Goal: Task Accomplishment & Management: Use online tool/utility

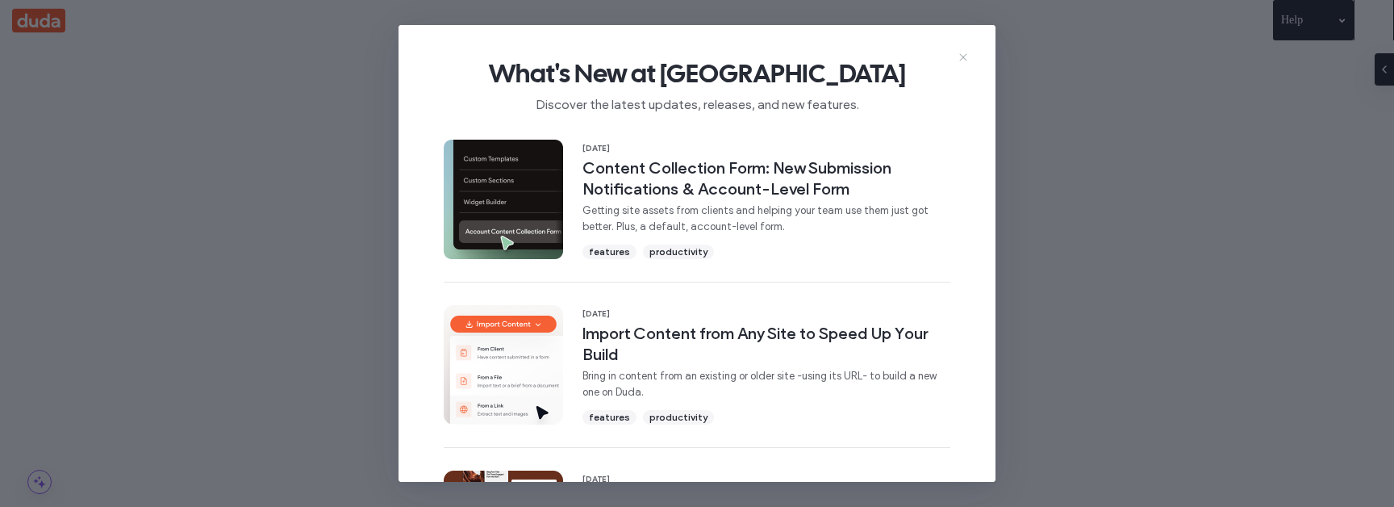
click at [968, 63] on icon at bounding box center [963, 57] width 13 height 13
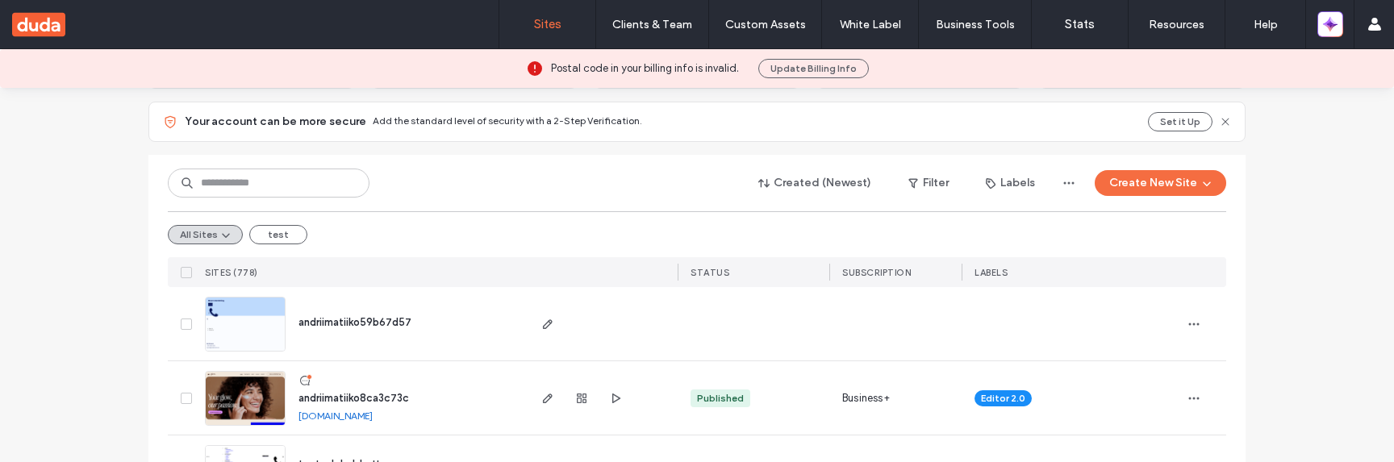
scroll to position [178, 0]
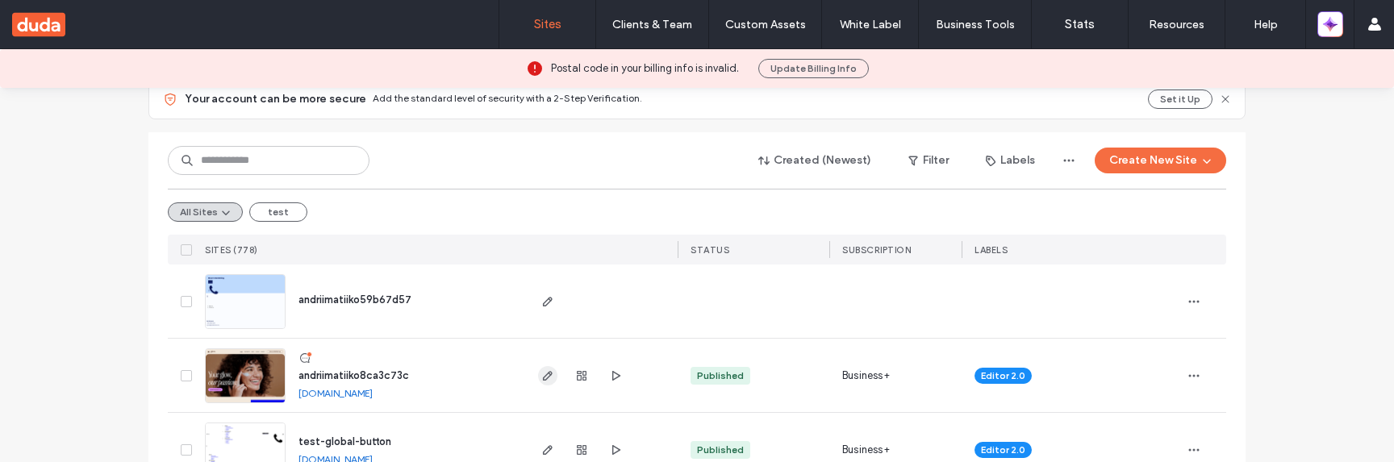
click at [549, 378] on span "button" at bounding box center [547, 375] width 19 height 19
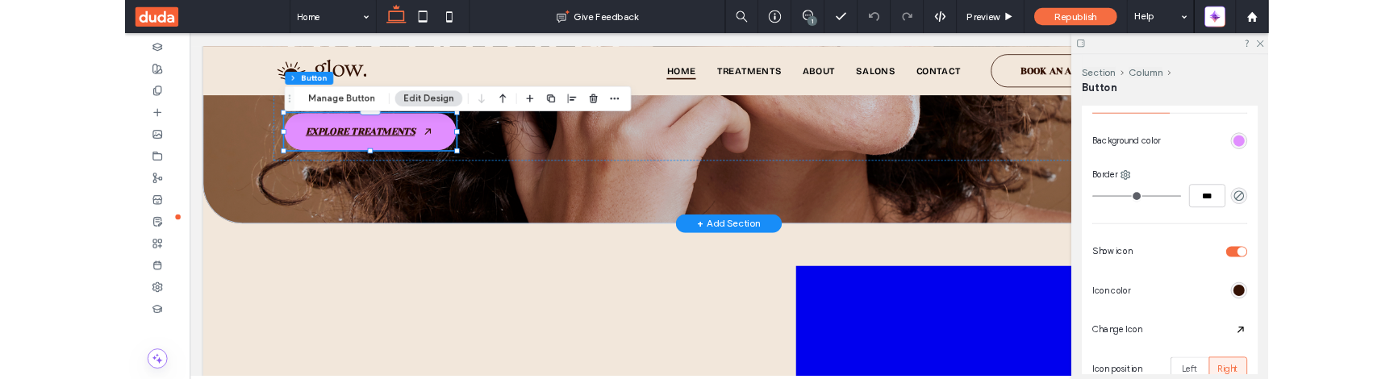
scroll to position [342, 0]
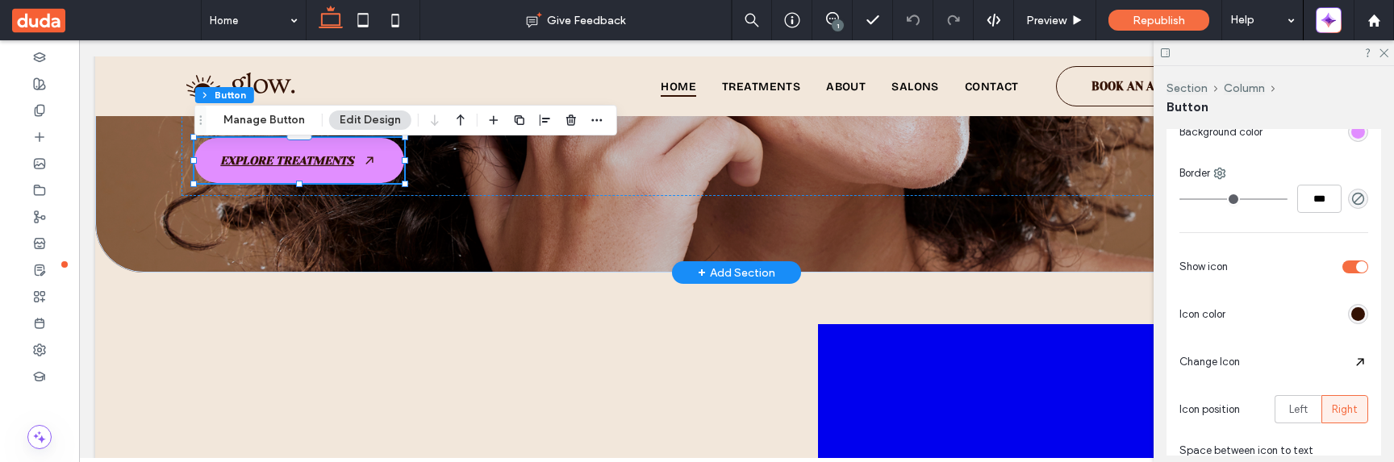
click at [1350, 270] on div "toggle" at bounding box center [1356, 267] width 26 height 13
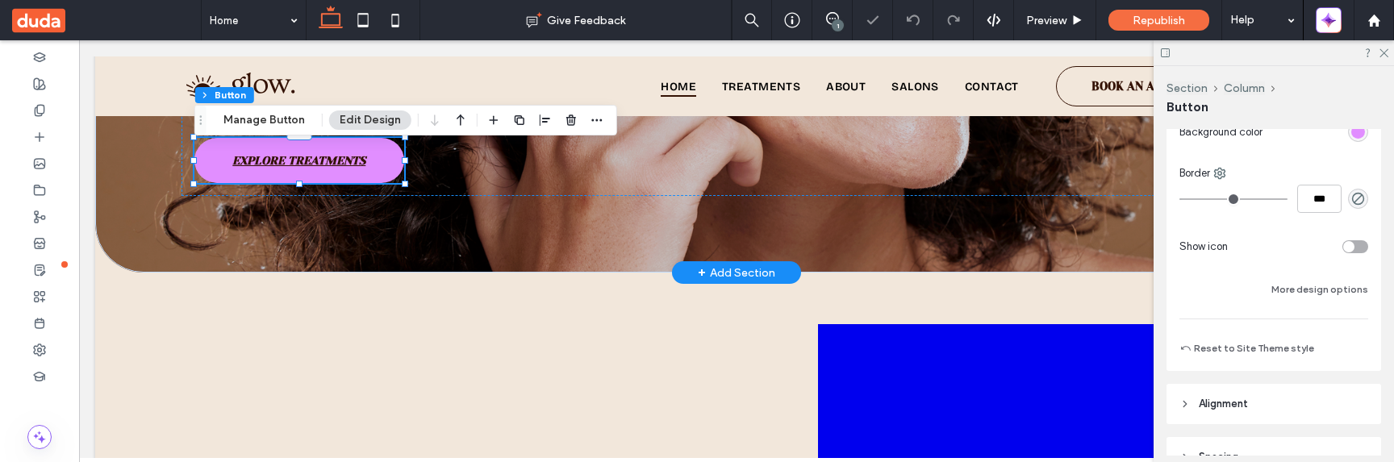
click at [1350, 270] on div "Background Color Image Background color Border *** Show icon More design options" at bounding box center [1274, 172] width 189 height 253
click at [1350, 249] on div "toggle" at bounding box center [1349, 246] width 11 height 11
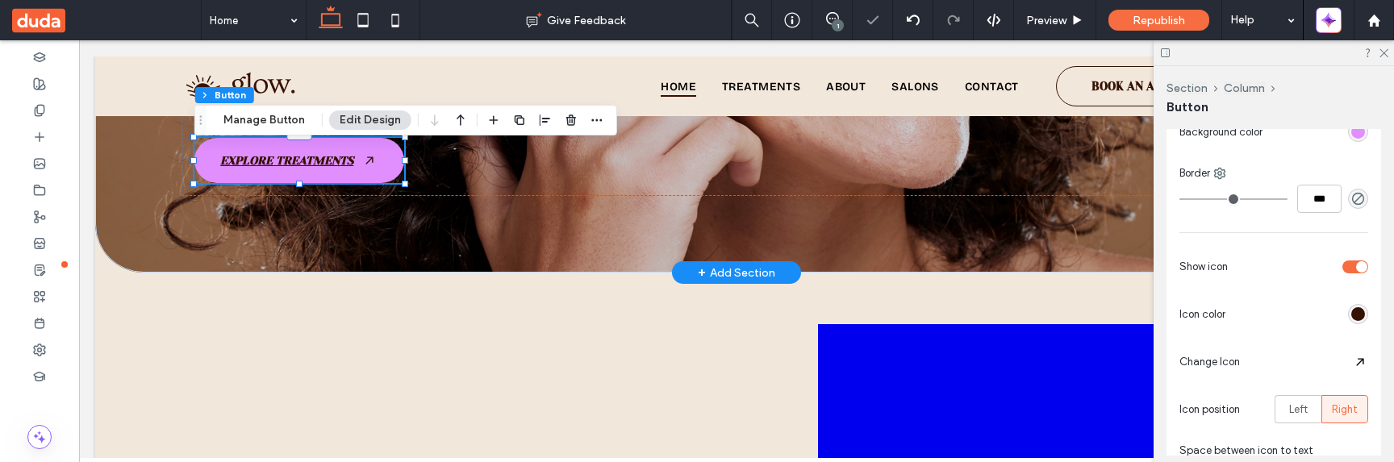
click at [1353, 265] on div "toggle" at bounding box center [1356, 267] width 26 height 13
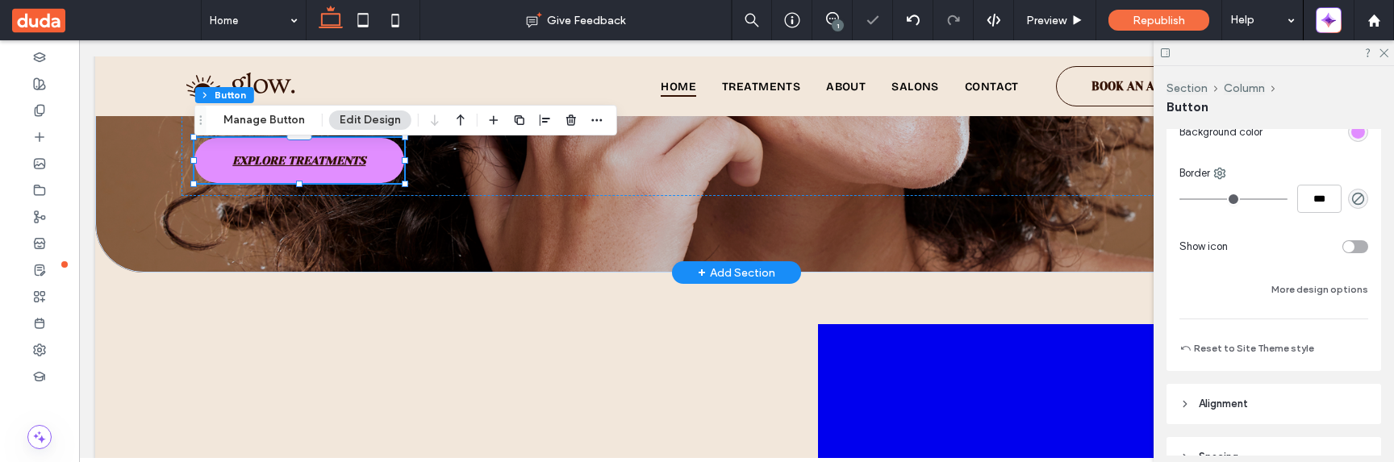
click at [1350, 249] on div "toggle" at bounding box center [1349, 246] width 11 height 11
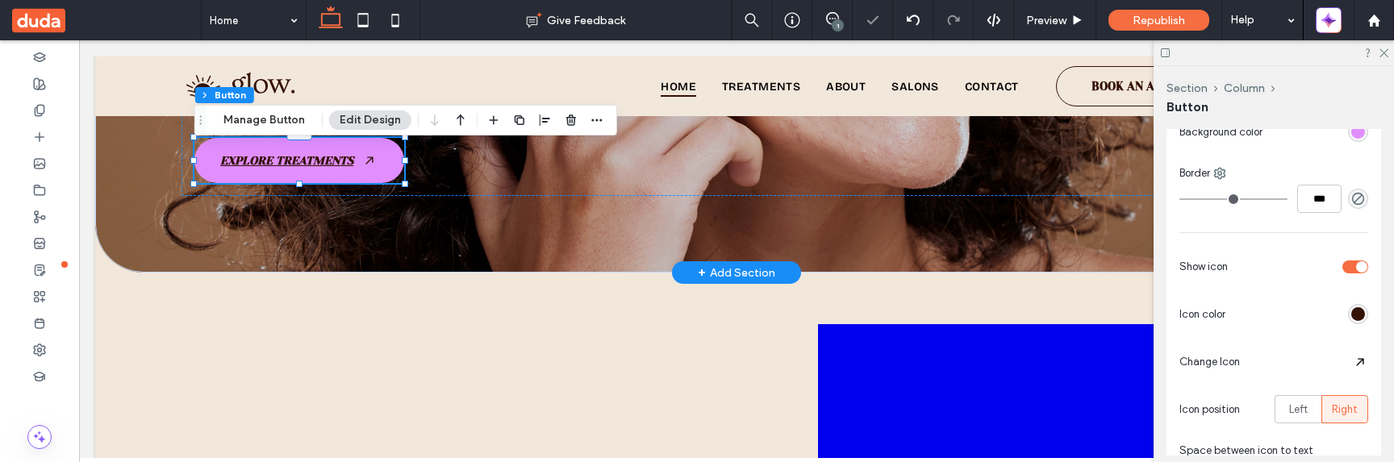
click at [1365, 355] on div at bounding box center [1360, 362] width 16 height 16
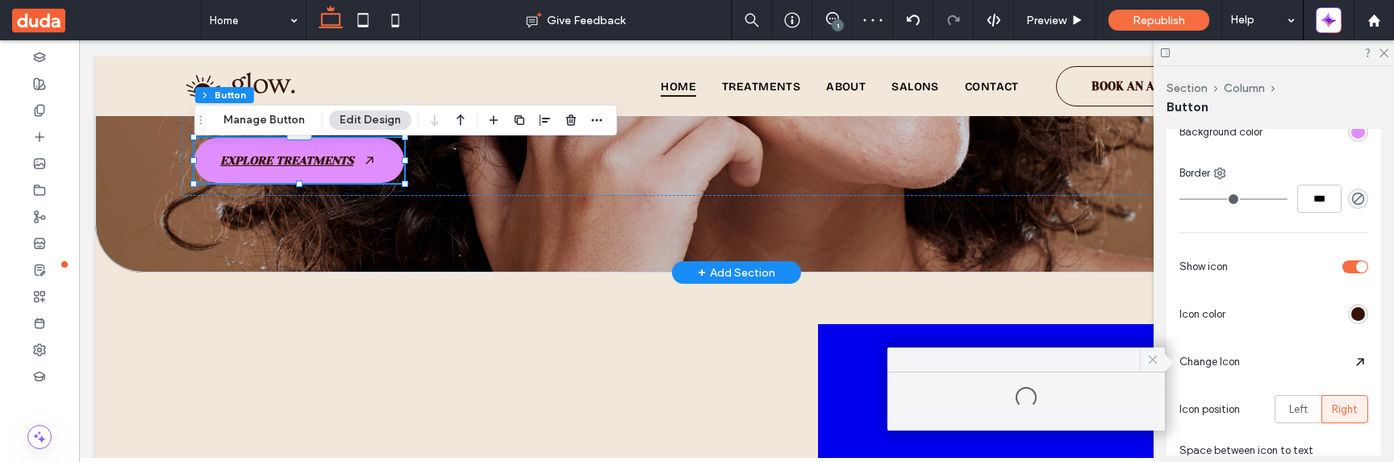
click at [1151, 361] on icon at bounding box center [1153, 360] width 15 height 15
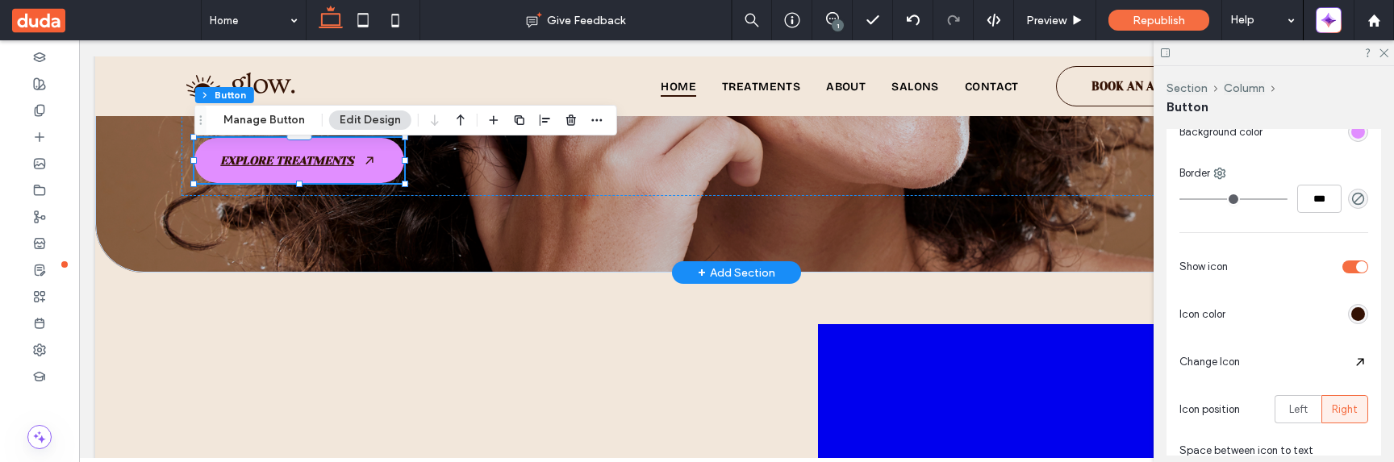
click at [1357, 360] on div at bounding box center [1360, 362] width 16 height 16
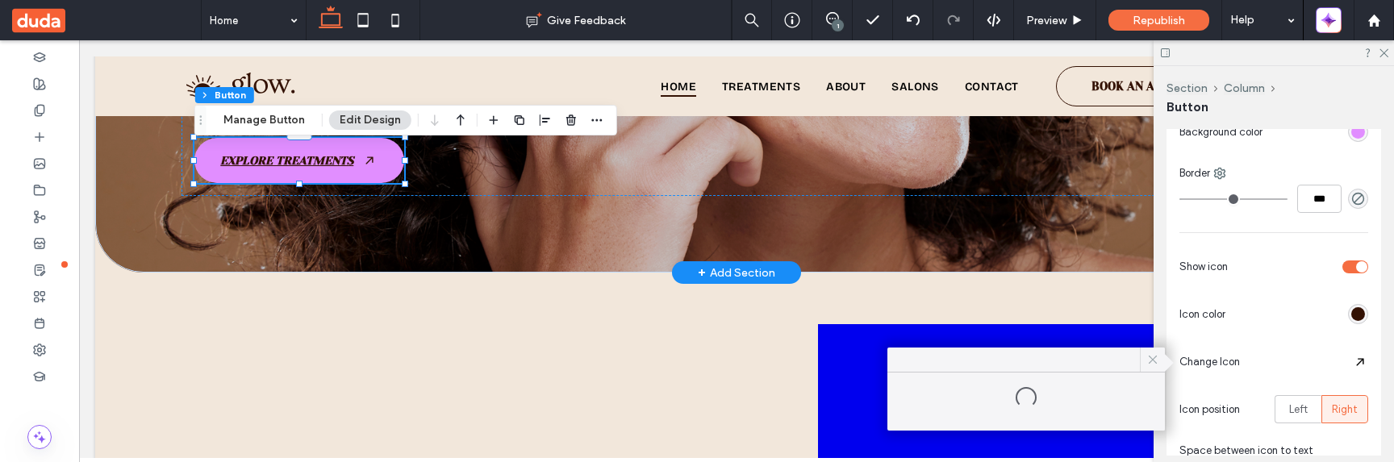
click at [1156, 360] on icon at bounding box center [1153, 360] width 15 height 15
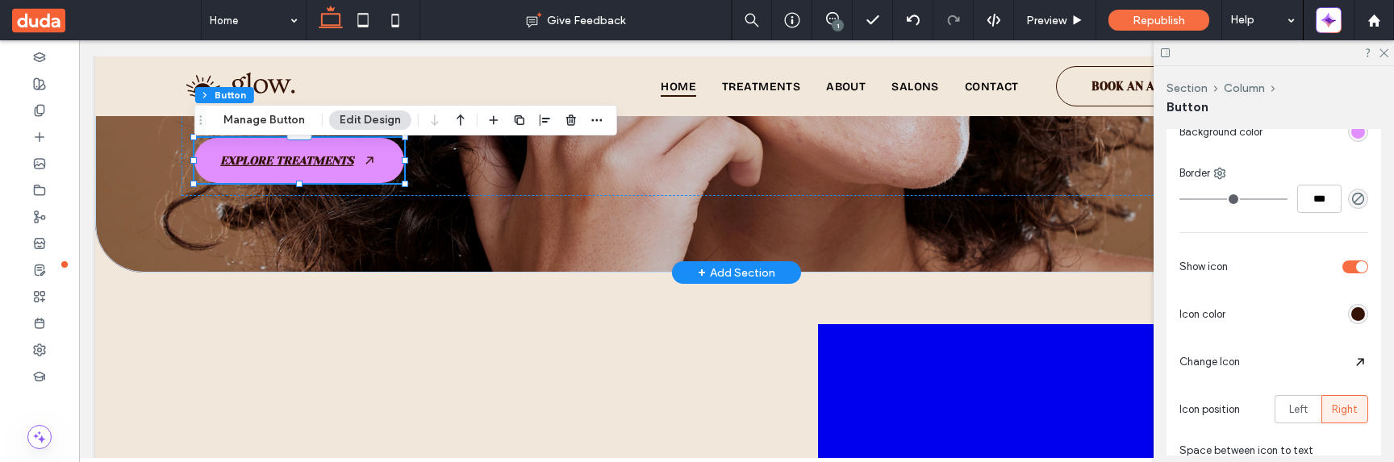
click at [1353, 364] on div at bounding box center [1360, 362] width 16 height 16
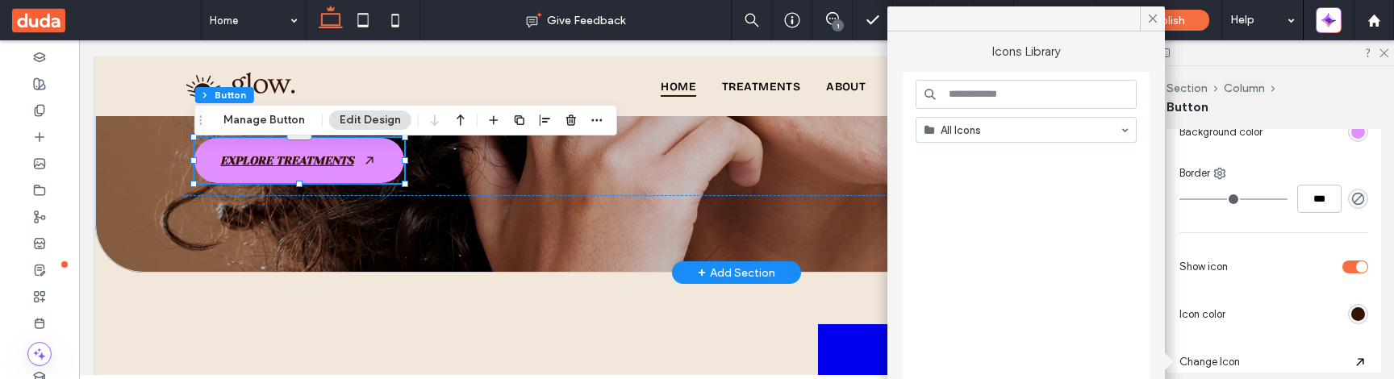
scroll to position [2, 0]
click at [1152, 19] on use at bounding box center [1153, 19] width 8 height 8
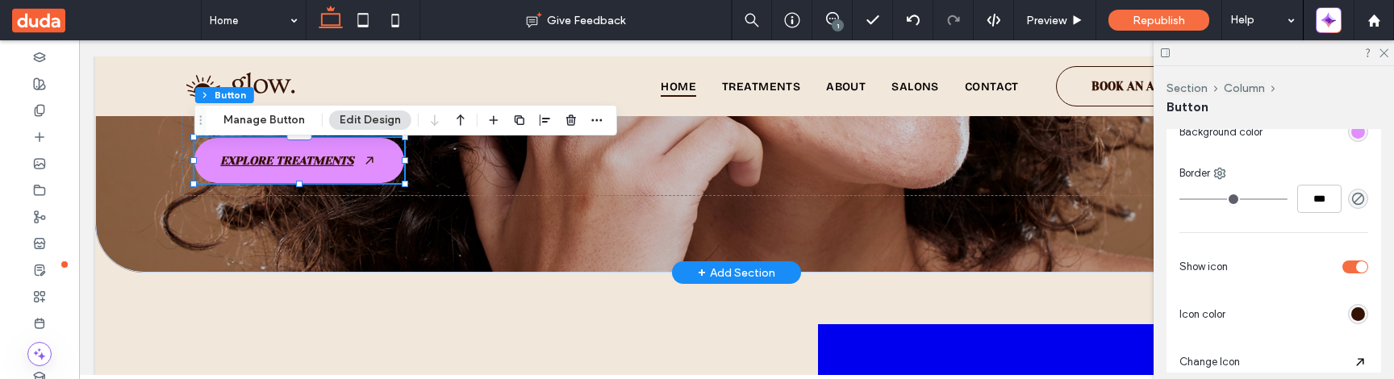
click at [1357, 265] on div "toggle" at bounding box center [1362, 266] width 11 height 11
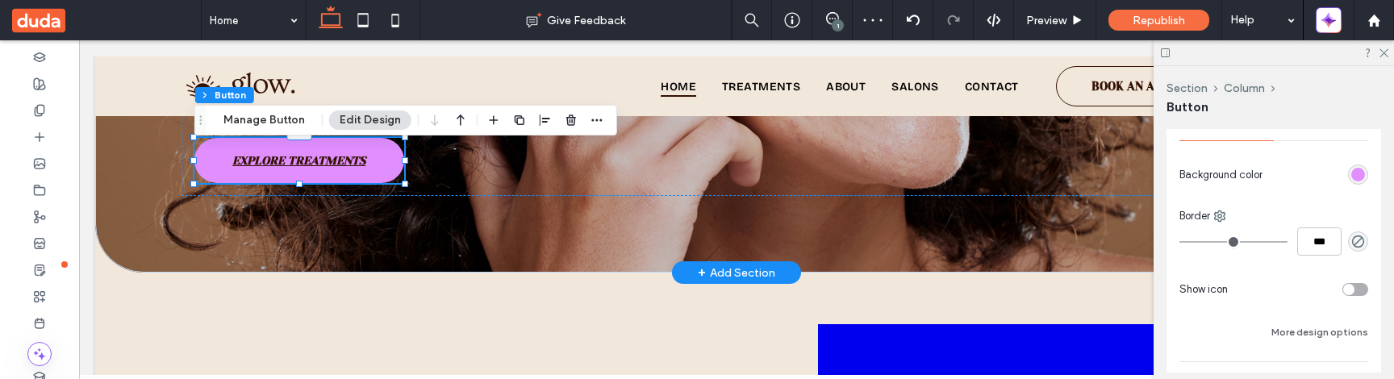
scroll to position [299, 0]
click at [1352, 287] on div "toggle" at bounding box center [1349, 290] width 11 height 11
click at [1361, 311] on div "toggle" at bounding box center [1362, 310] width 11 height 11
click at [1358, 291] on div "toggle" at bounding box center [1356, 290] width 26 height 13
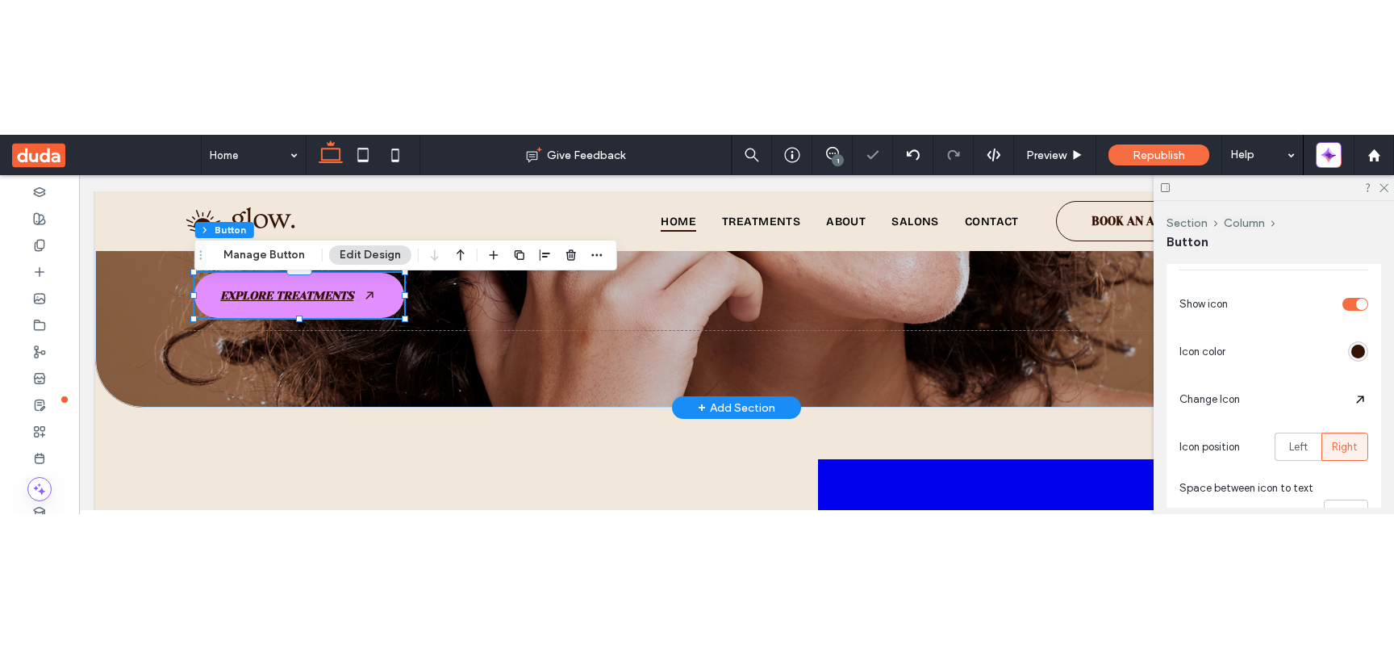
scroll to position [447, 0]
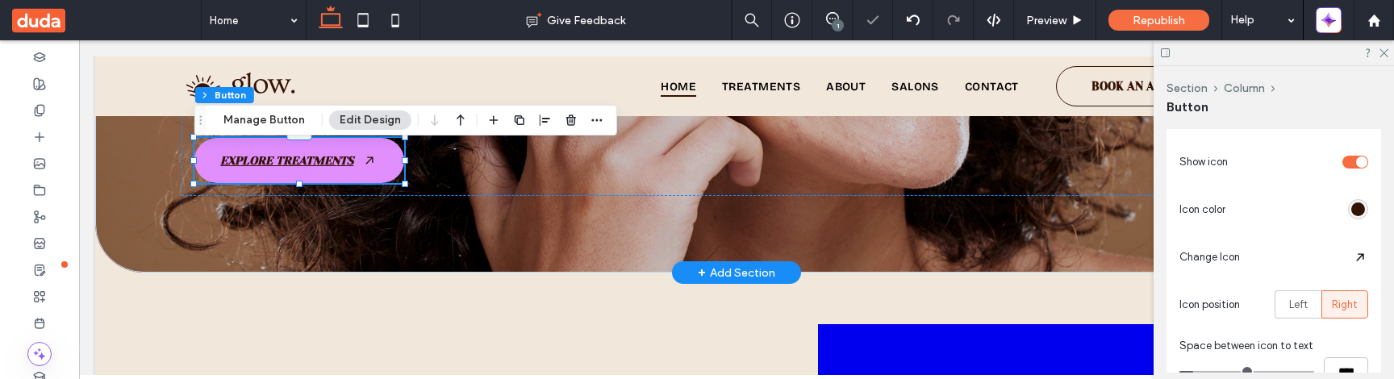
click at [1359, 251] on div at bounding box center [1360, 257] width 16 height 16
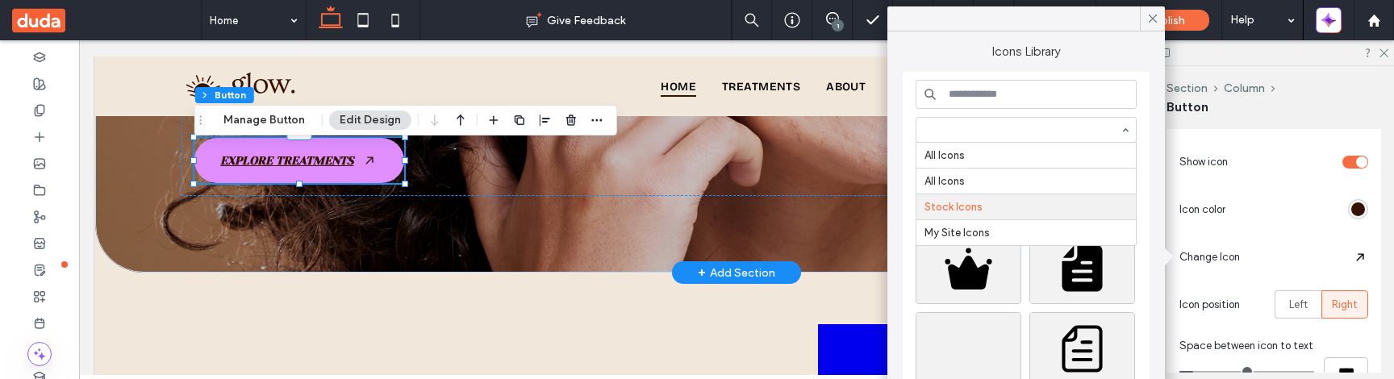
click at [1048, 131] on input at bounding box center [1022, 129] width 195 height 11
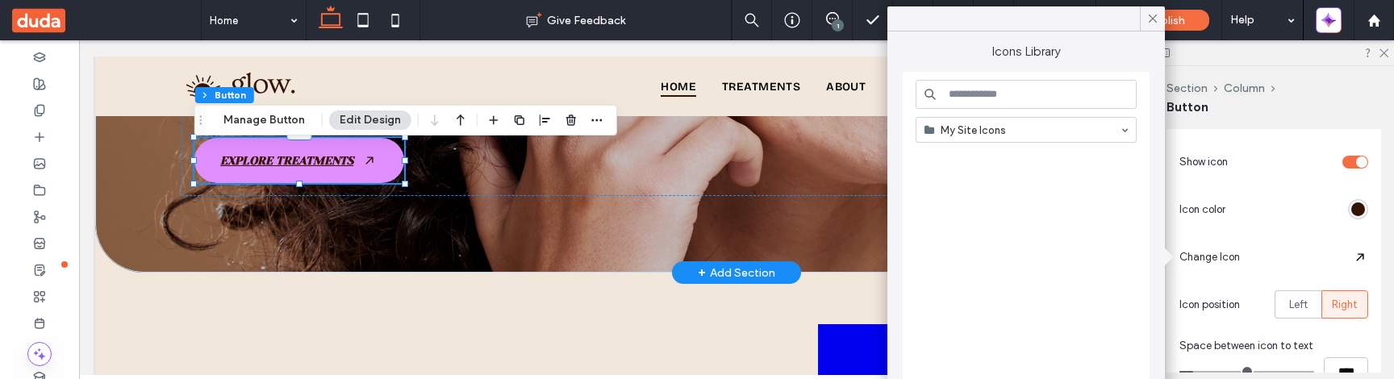
click at [1109, 132] on input at bounding box center [1022, 129] width 195 height 11
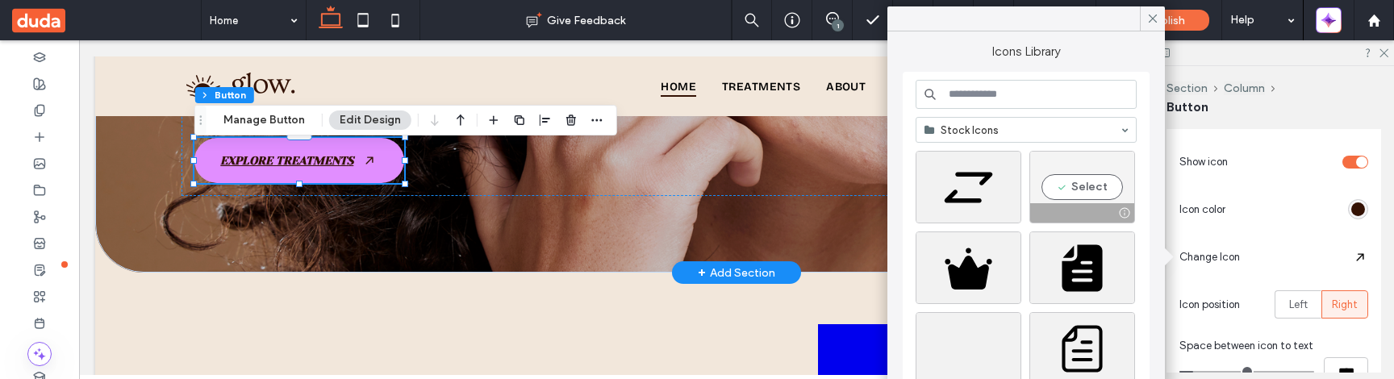
click at [1082, 184] on div "Select" at bounding box center [1083, 187] width 106 height 73
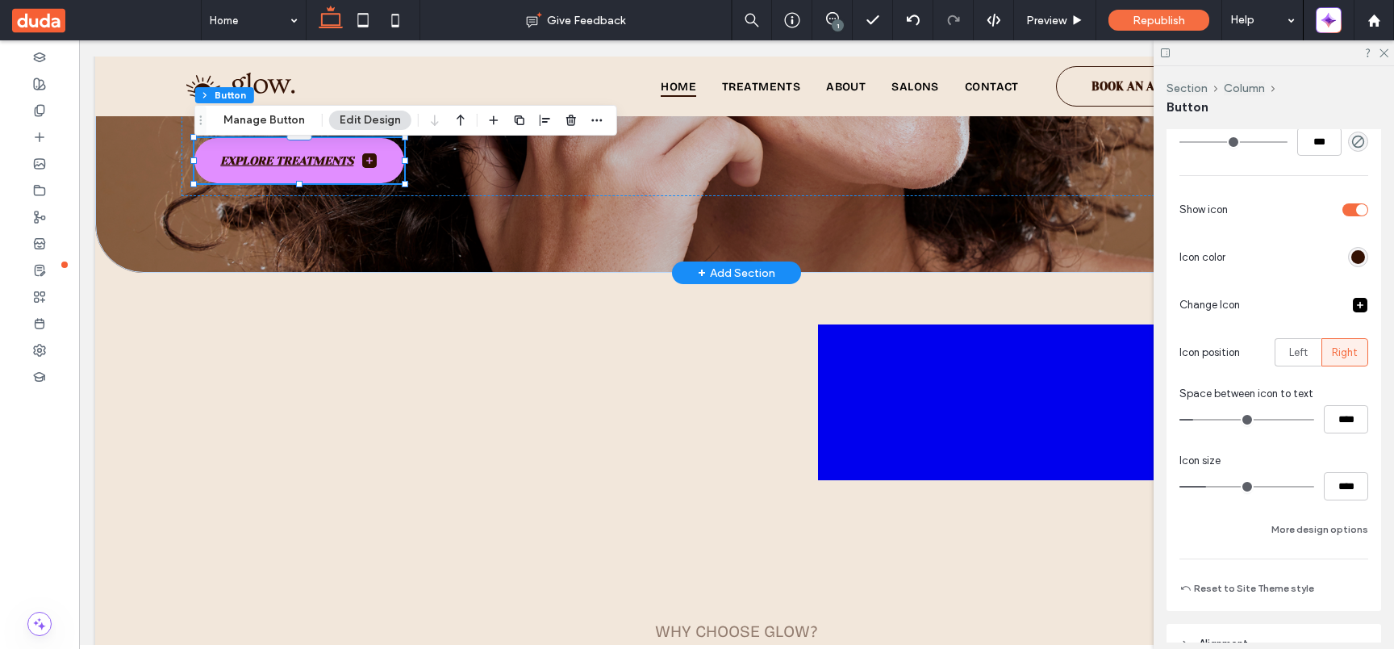
scroll to position [401, 0]
click at [41, 145] on div at bounding box center [39, 136] width 79 height 27
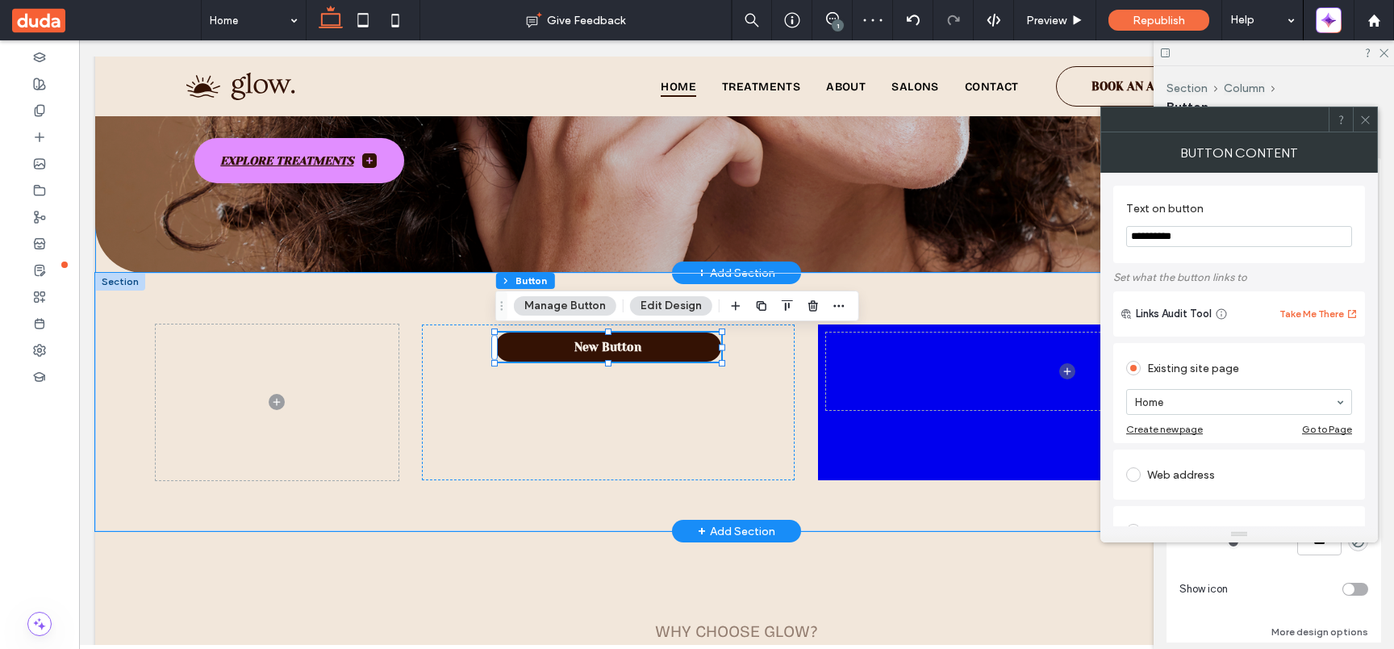
click at [642, 359] on link "New Button" at bounding box center [608, 346] width 226 height 29
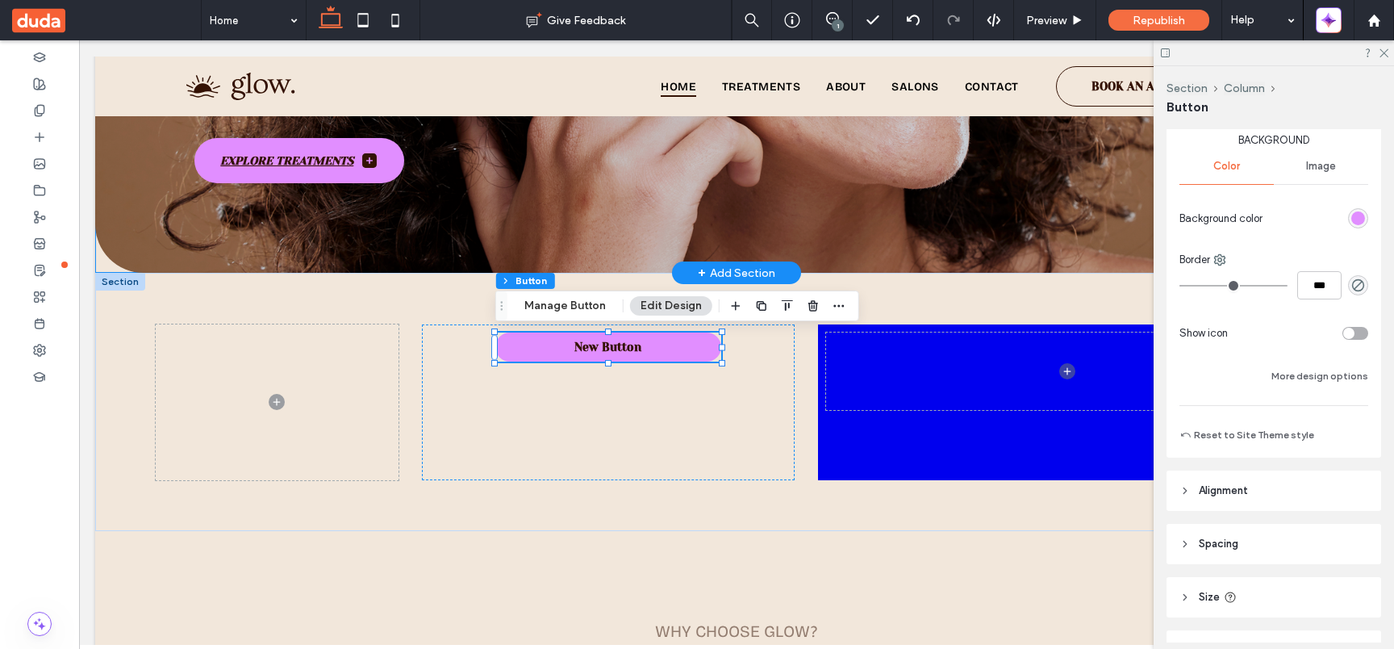
scroll to position [273, 0]
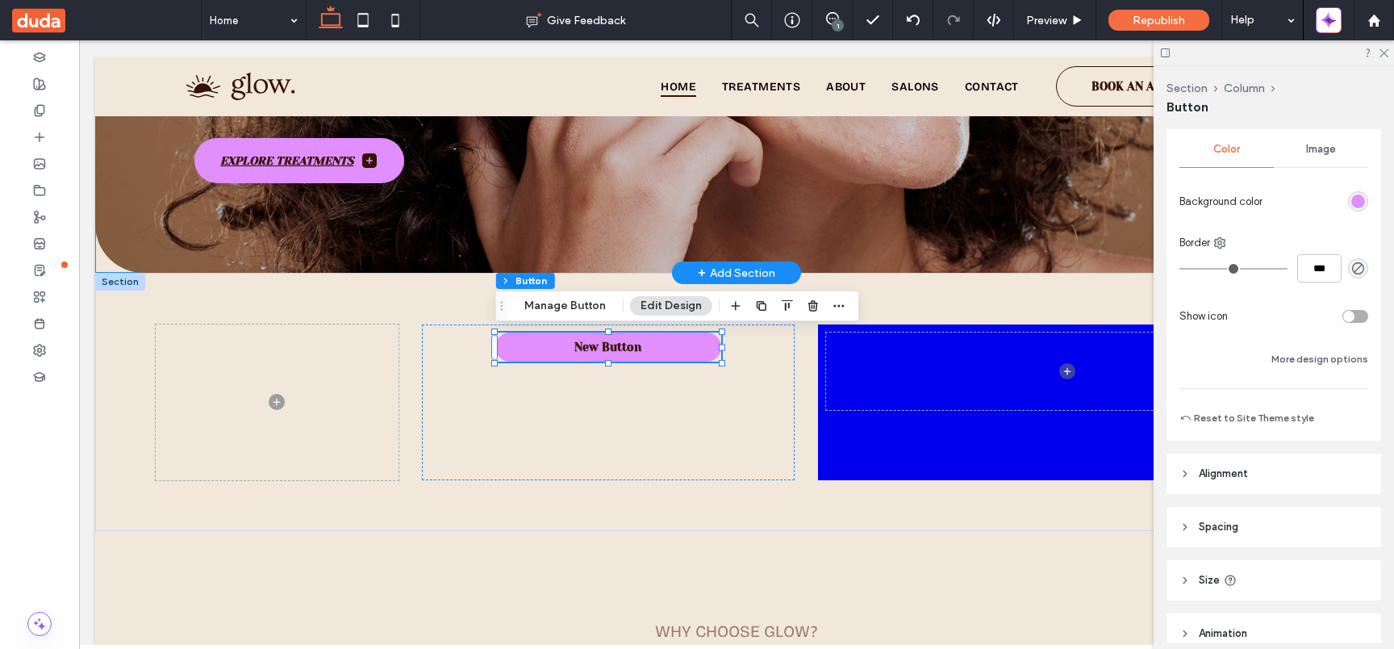
click at [1323, 295] on div "Background Color Image Background color Border *** Show icon More design options" at bounding box center [1274, 241] width 189 height 253
click at [1361, 315] on div "toggle" at bounding box center [1356, 316] width 26 height 13
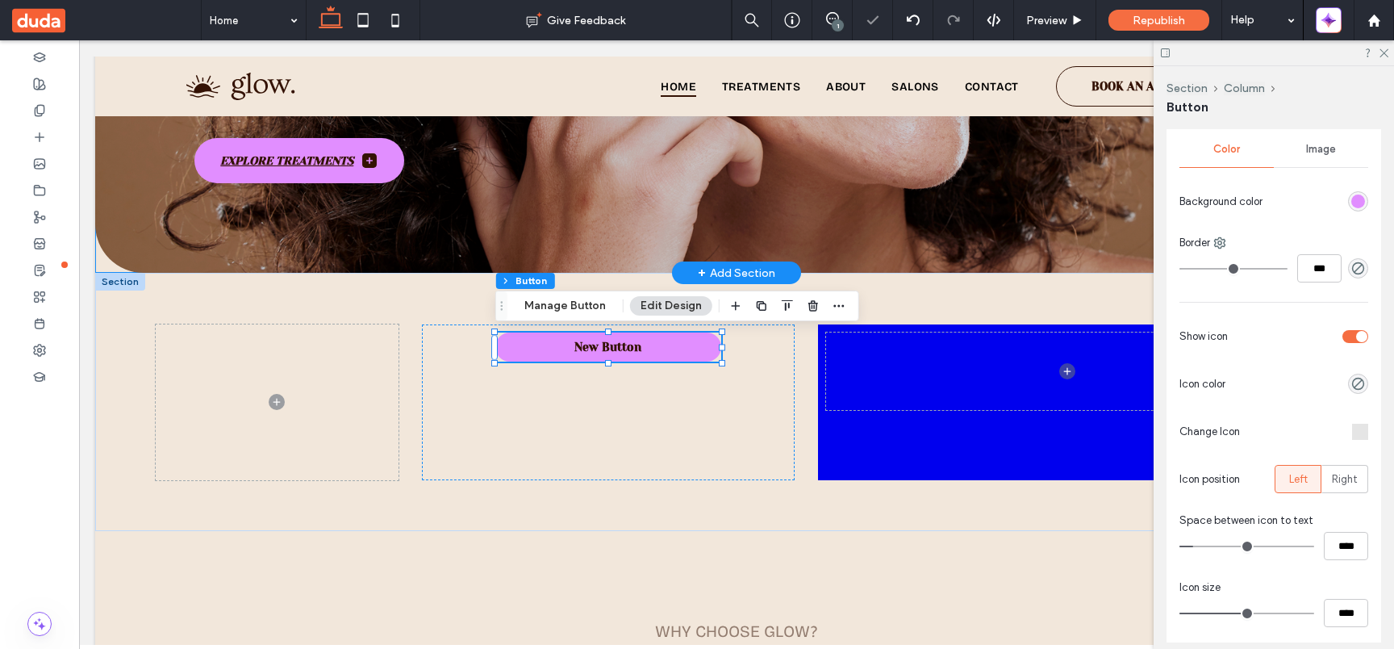
click at [1353, 313] on div "Background Color Image Background color Border *** Show icon Icon color Change …" at bounding box center [1274, 390] width 189 height 550
type input "**"
type input "****"
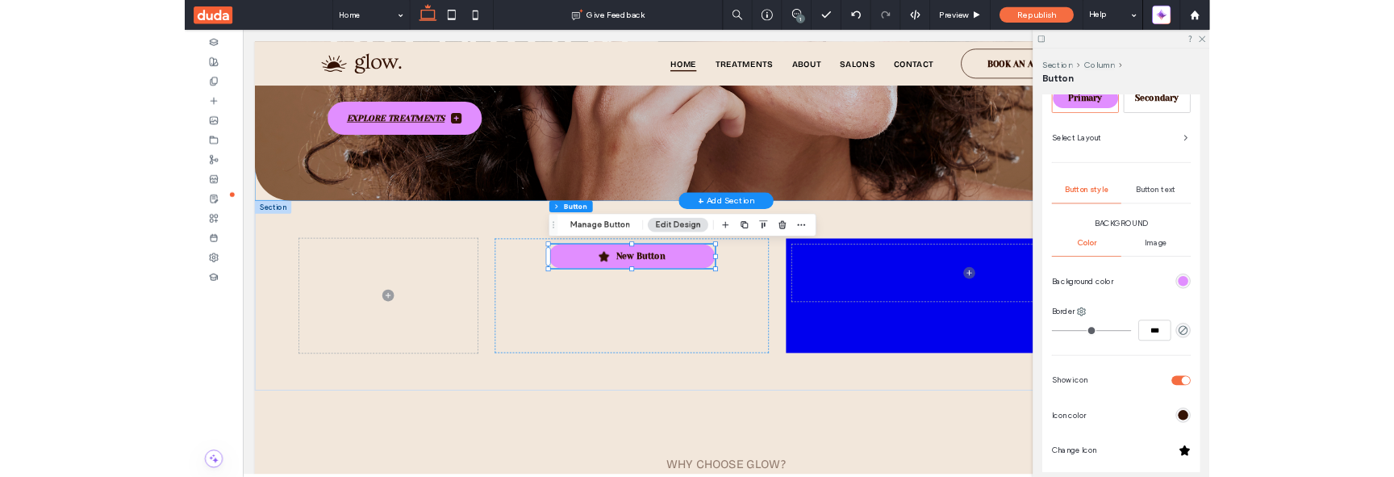
scroll to position [0, 0]
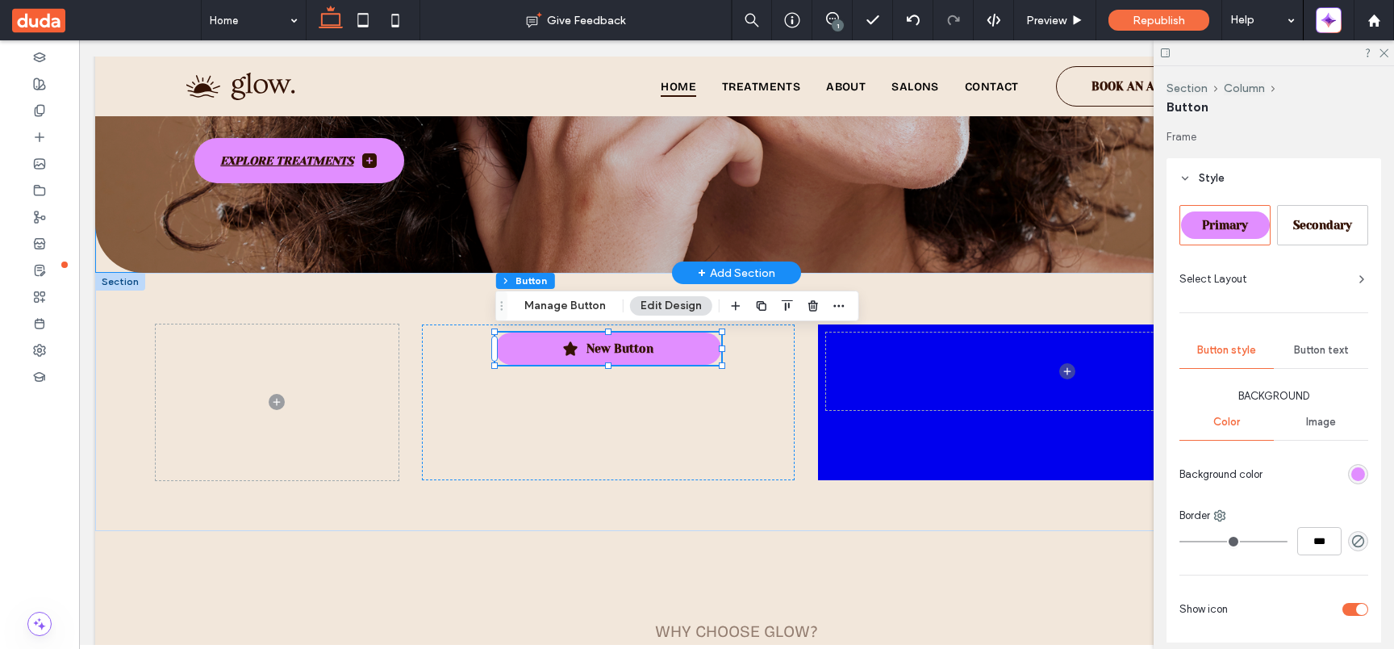
click at [1223, 354] on span "Button style" at bounding box center [1227, 350] width 59 height 13
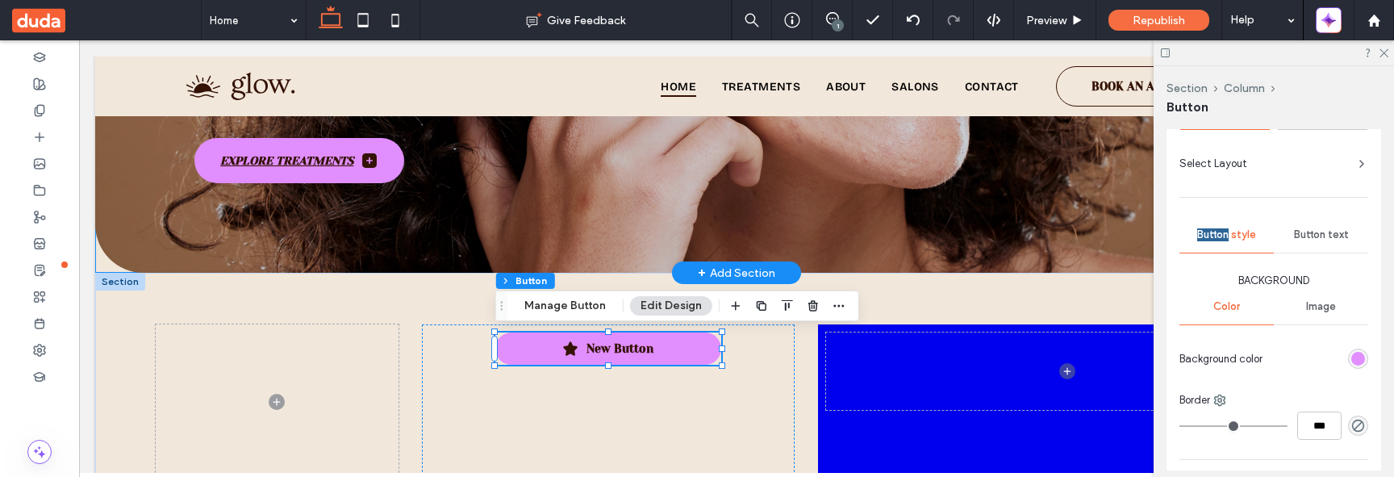
scroll to position [126, 0]
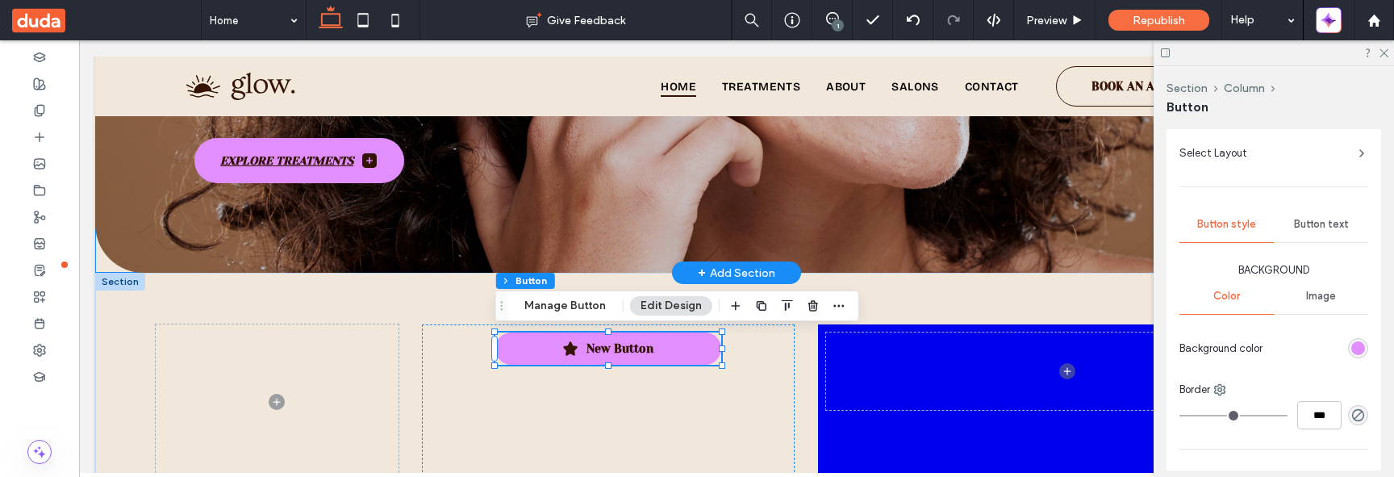
click at [1206, 335] on div "Background color" at bounding box center [1274, 348] width 189 height 28
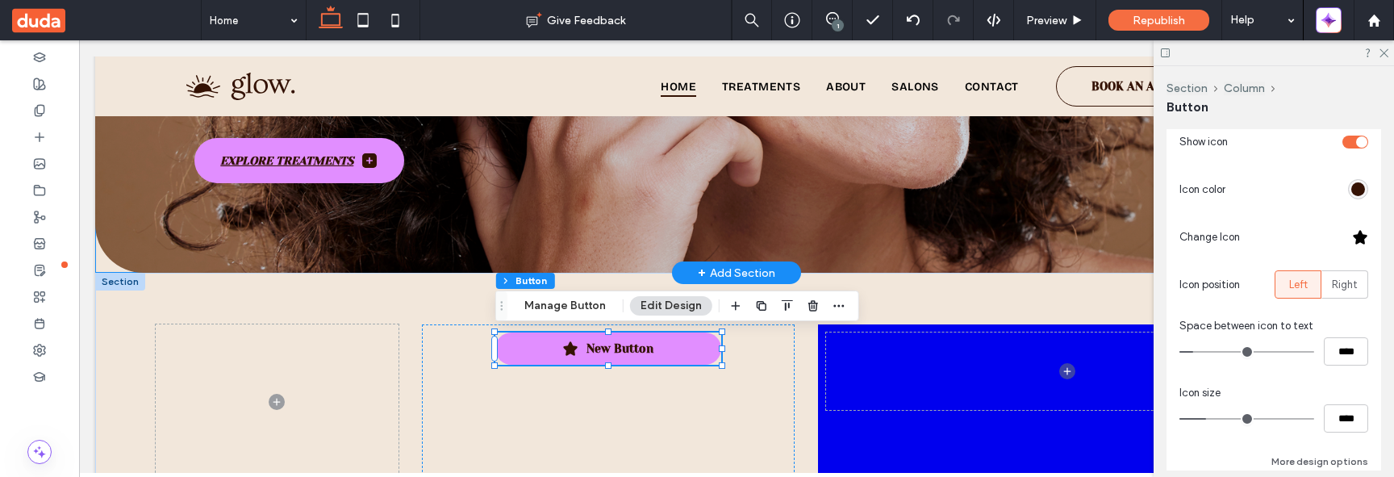
scroll to position [476, 0]
